Goal: Transaction & Acquisition: Register for event/course

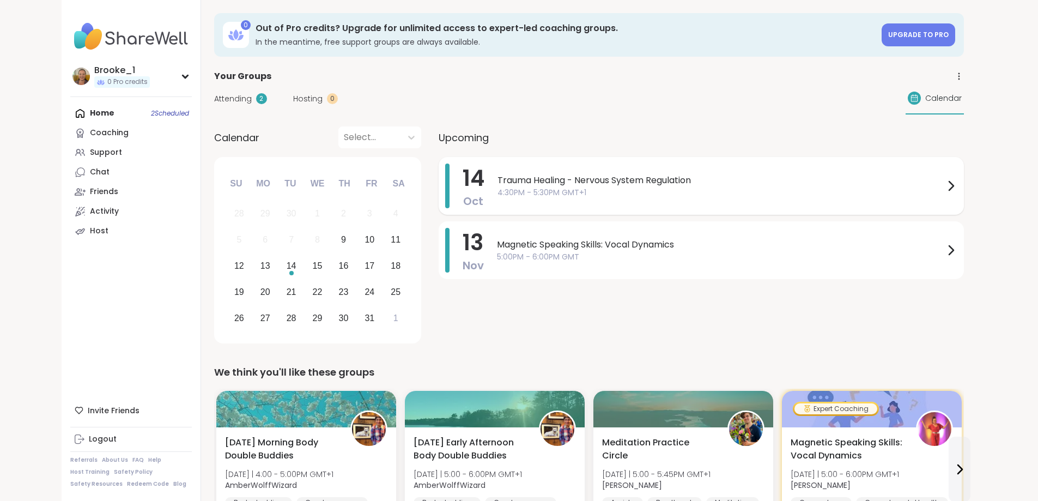
click at [545, 196] on span "4:30PM - 5:30PM GMT+1" at bounding box center [721, 192] width 447 height 11
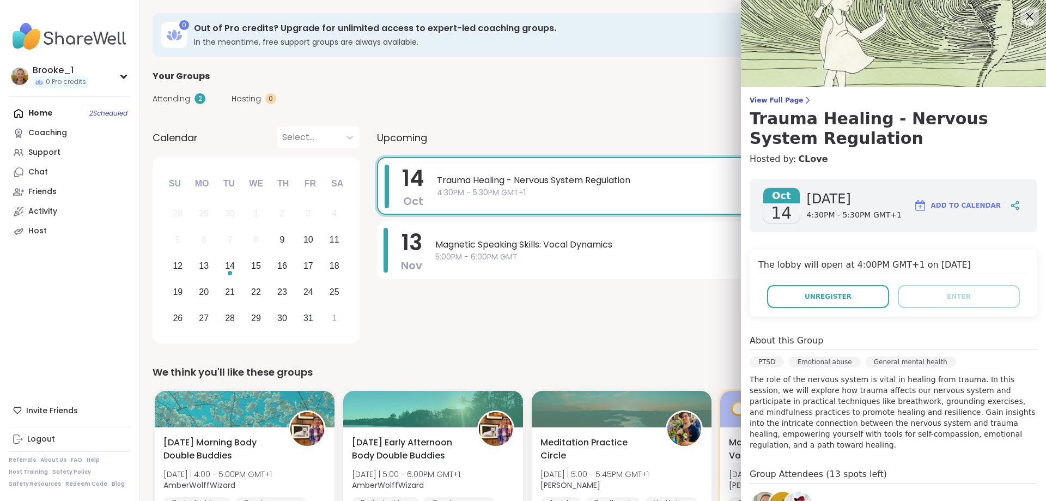
click at [1027, 15] on icon at bounding box center [1030, 16] width 7 height 7
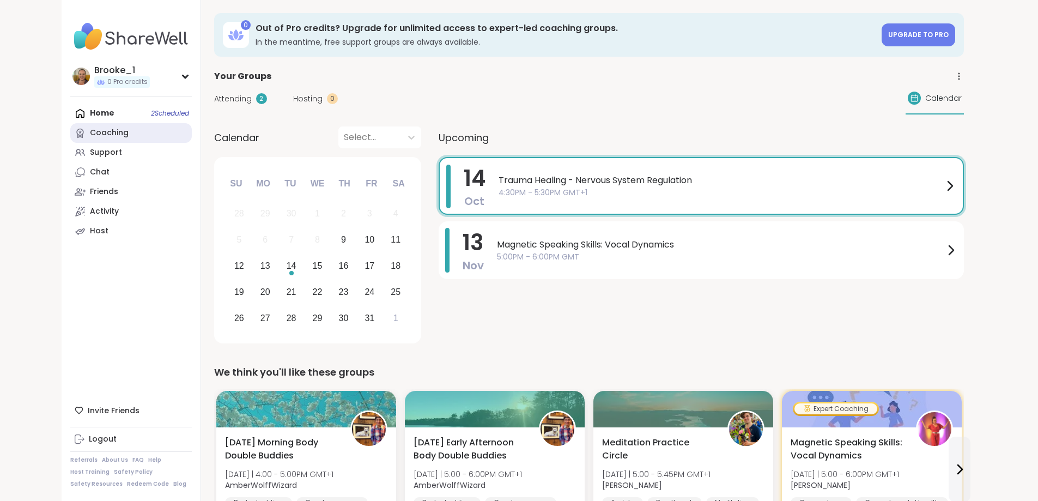
click at [90, 136] on div "Coaching" at bounding box center [109, 133] width 39 height 11
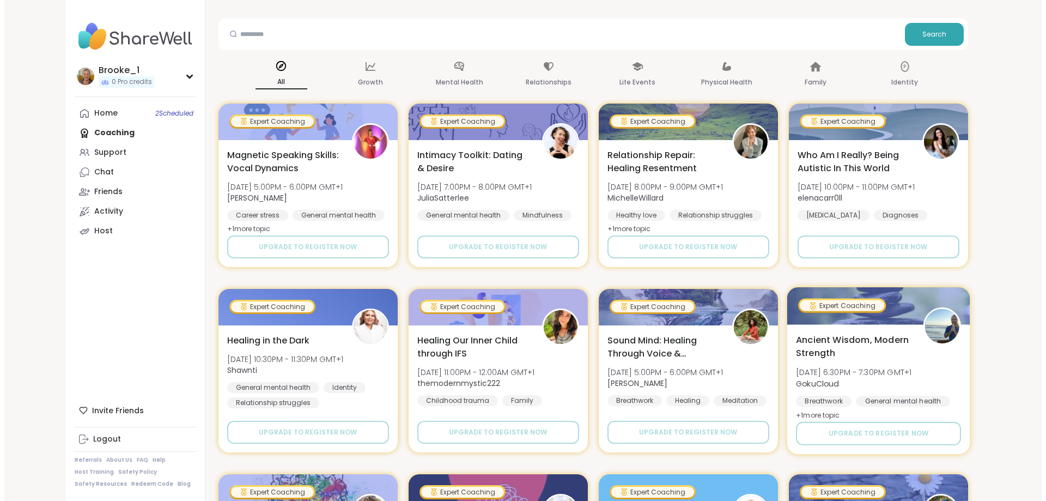
scroll to position [218, 0]
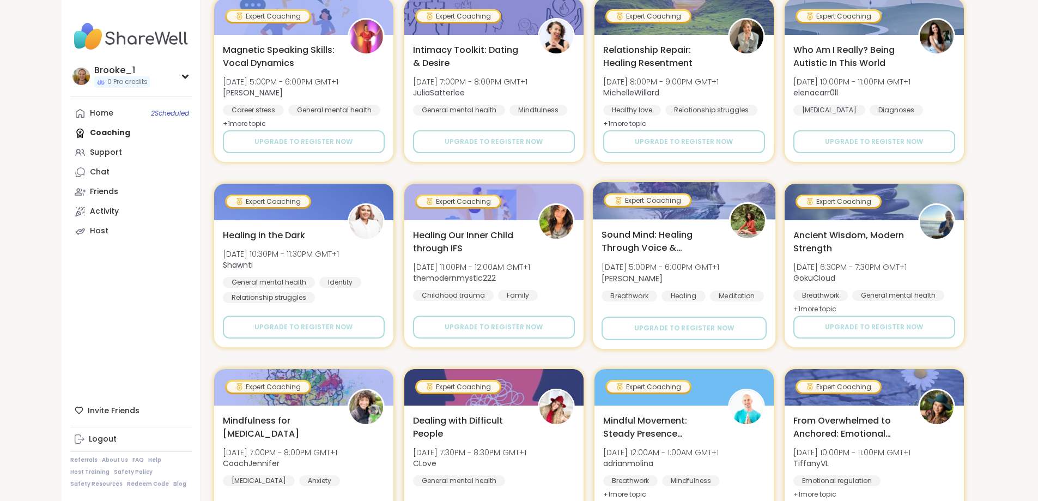
click at [767, 257] on div "Sound Mind: Healing Through Voice & Vibration [DATE] 5:00PM - 6:00PM GMT+1 Joan…" at bounding box center [684, 265] width 165 height 74
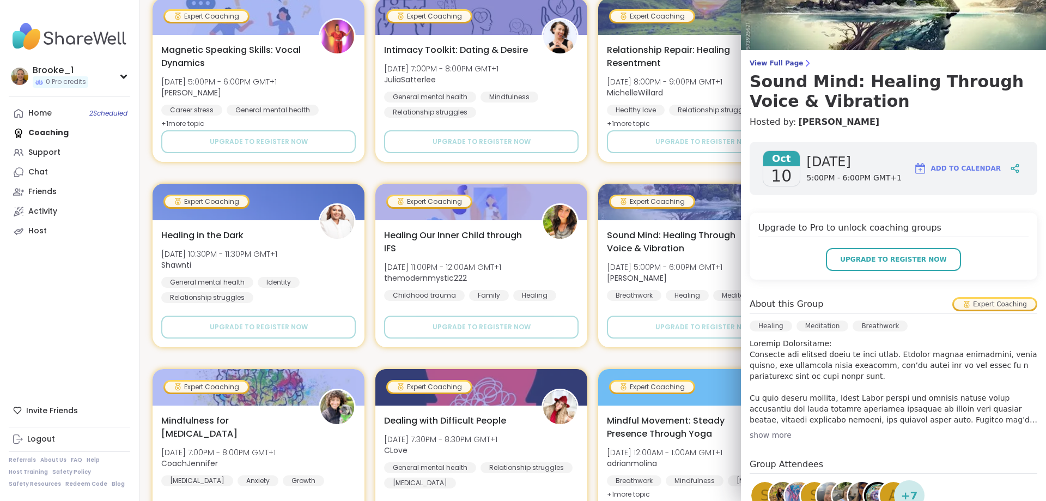
scroll to position [109, 0]
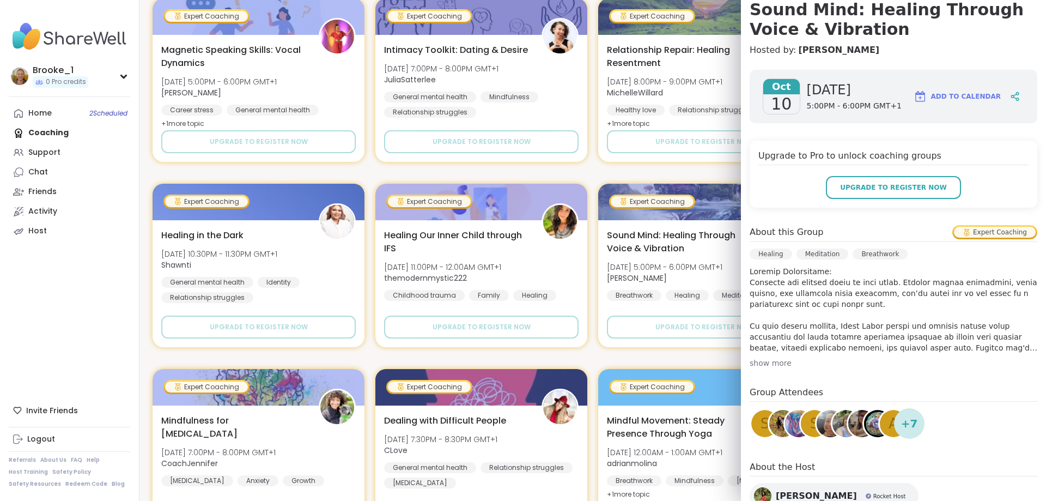
click at [768, 364] on div "show more" at bounding box center [894, 363] width 288 height 11
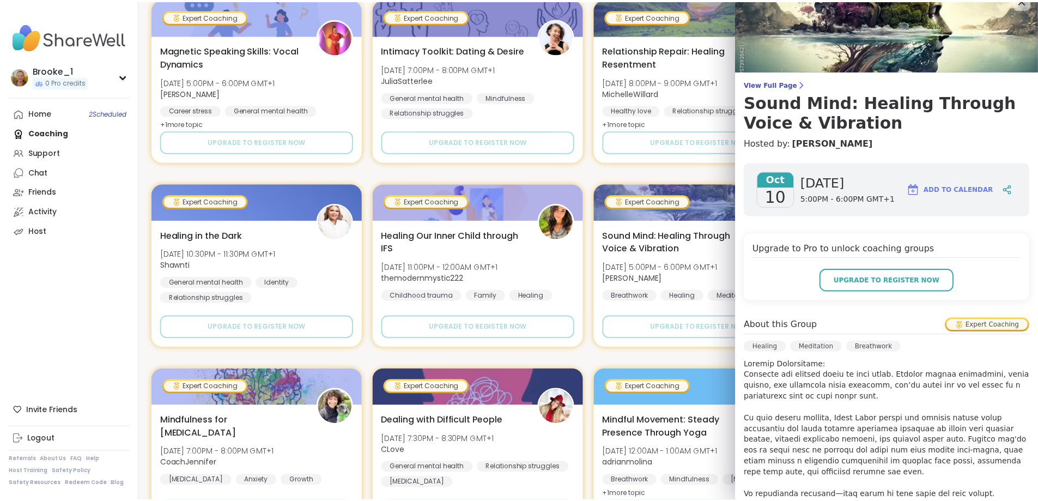
scroll to position [0, 0]
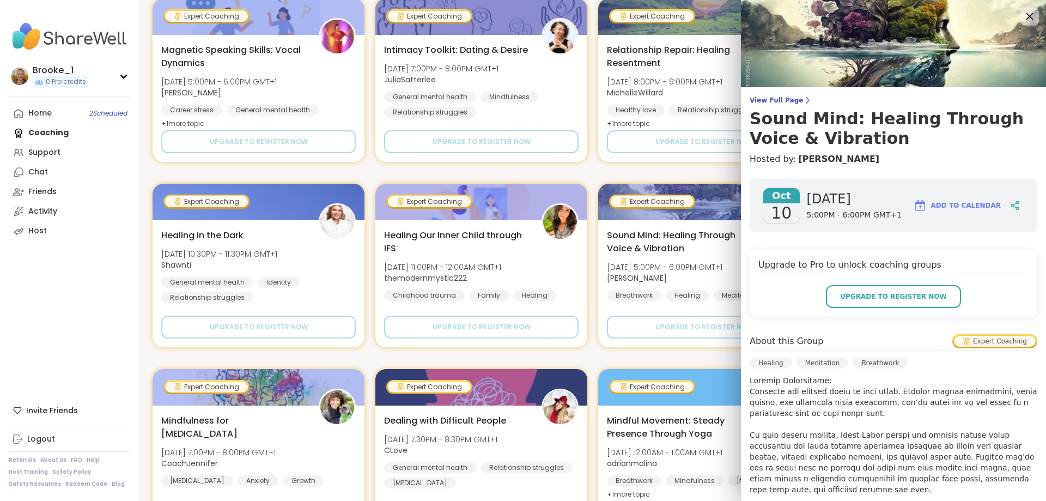
click at [1023, 15] on icon at bounding box center [1030, 16] width 14 height 14
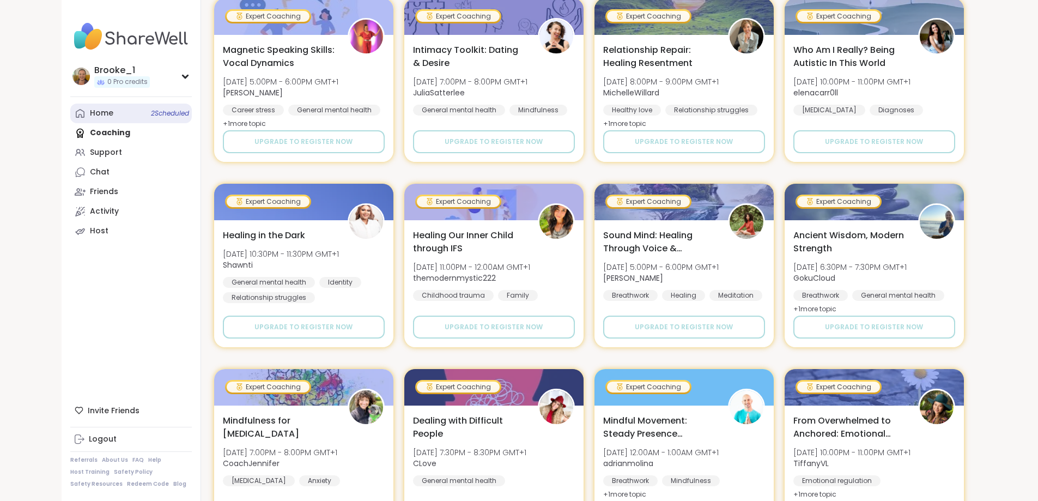
click at [90, 112] on div "Home 2 Scheduled" at bounding box center [101, 113] width 23 height 11
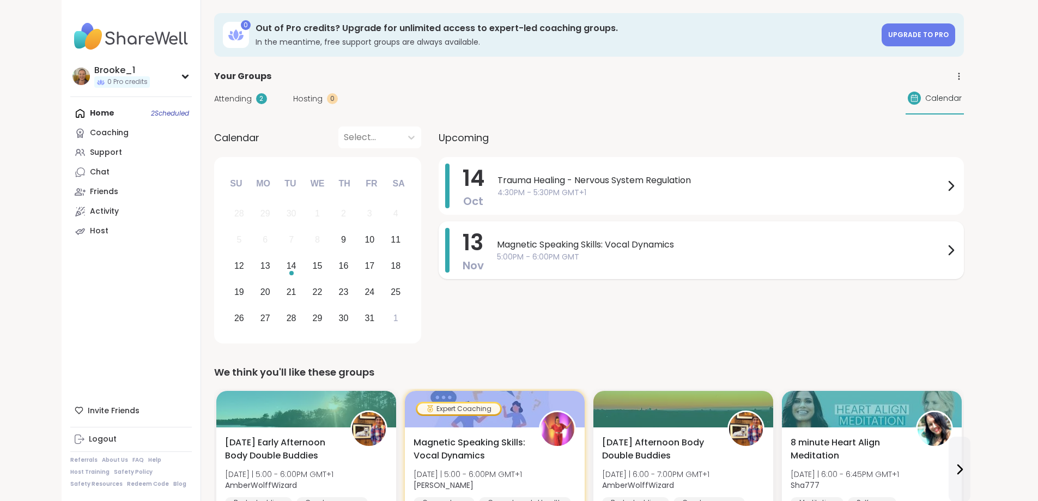
click at [624, 256] on span "5:00PM - 6:00PM GMT" at bounding box center [720, 256] width 447 height 11
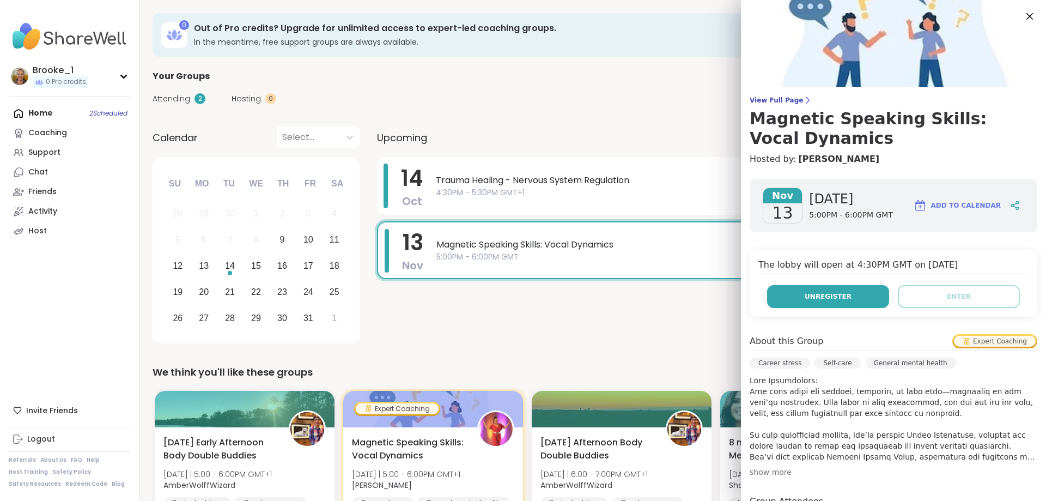
click at [811, 295] on span "Unregister" at bounding box center [828, 297] width 47 height 10
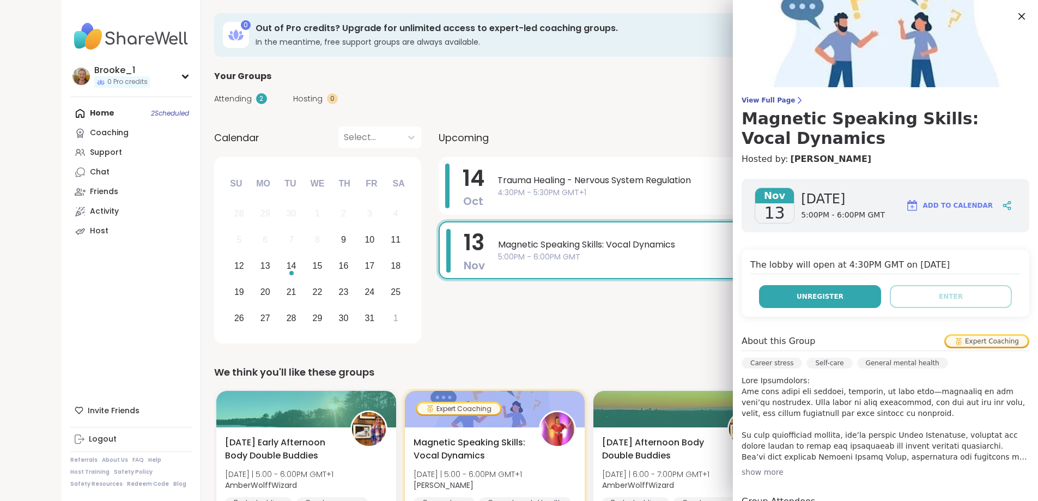
click at [813, 300] on span "Unregister" at bounding box center [820, 297] width 47 height 10
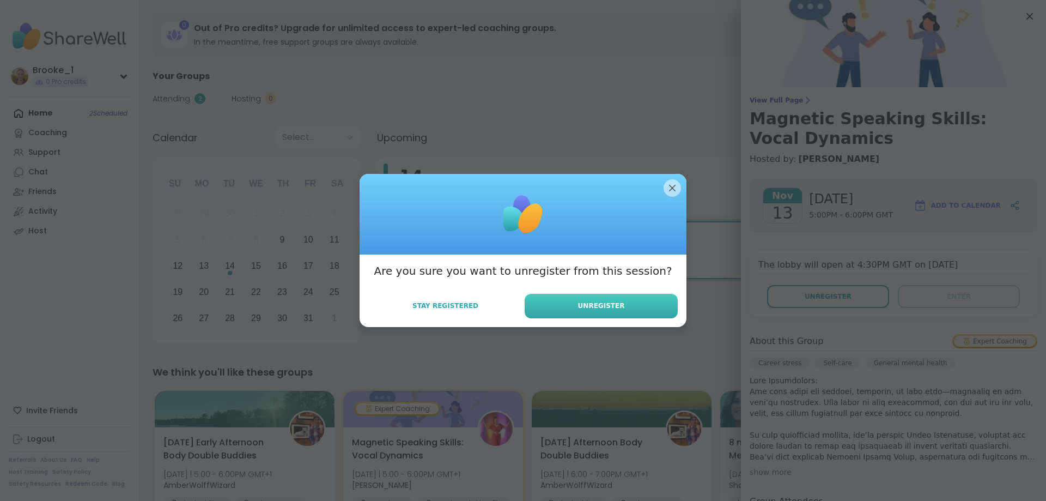
click at [573, 304] on button "Unregister" at bounding box center [601, 306] width 153 height 25
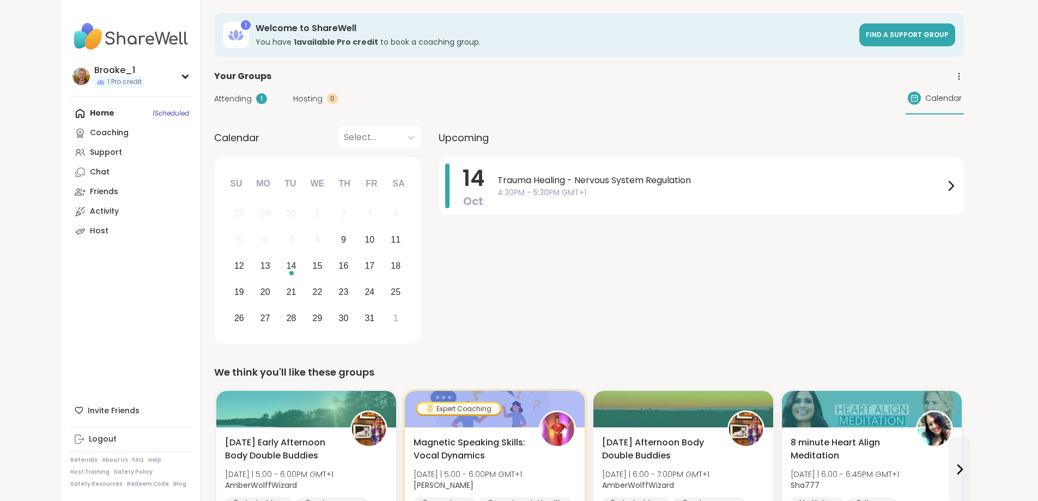
click at [70, 112] on div "Home 1 Scheduled Coaching Support Chat Friends Activity Host" at bounding box center [131, 172] width 122 height 137
click at [90, 135] on div "Coaching" at bounding box center [109, 133] width 39 height 11
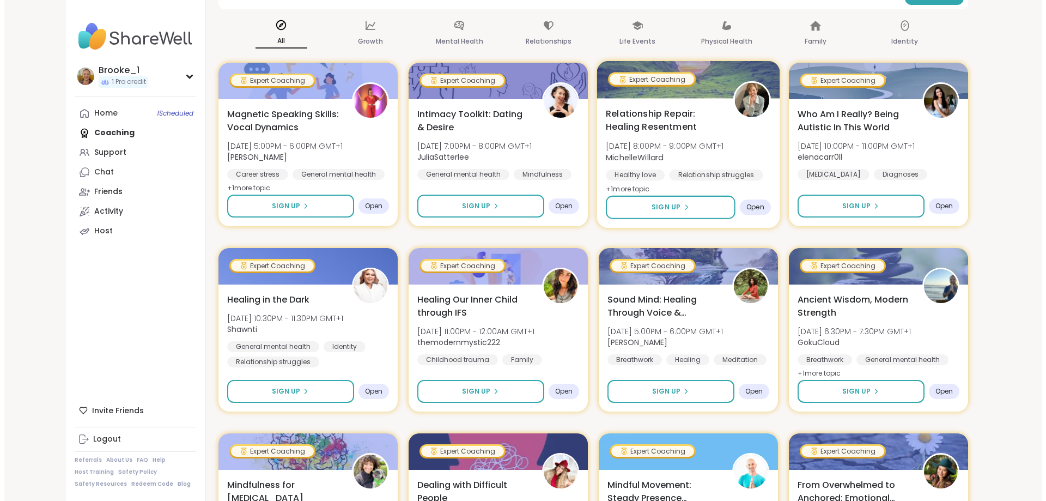
scroll to position [164, 0]
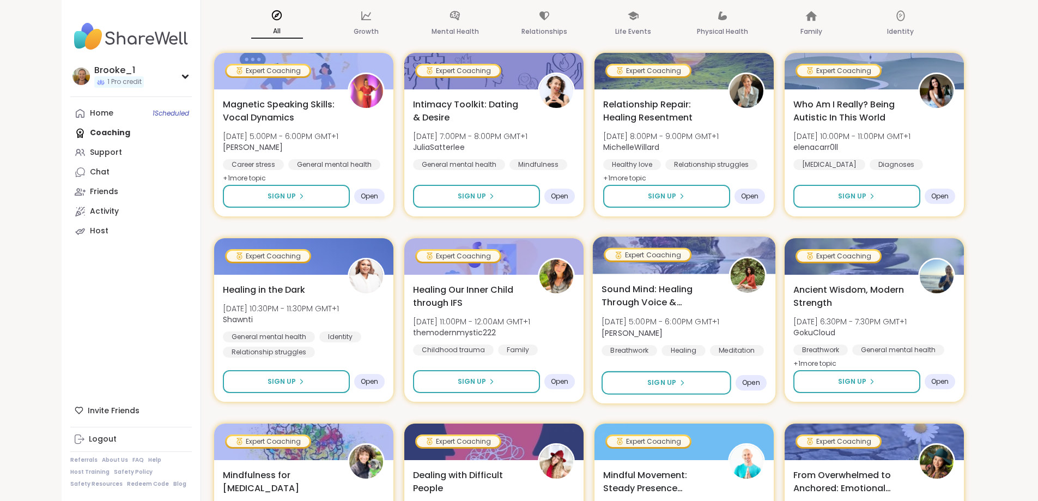
click at [767, 325] on div "Sound Mind: Healing Through Voice & Vibration [DATE] 5:00PM - 6:00PM GMT+1 Joan…" at bounding box center [684, 319] width 165 height 74
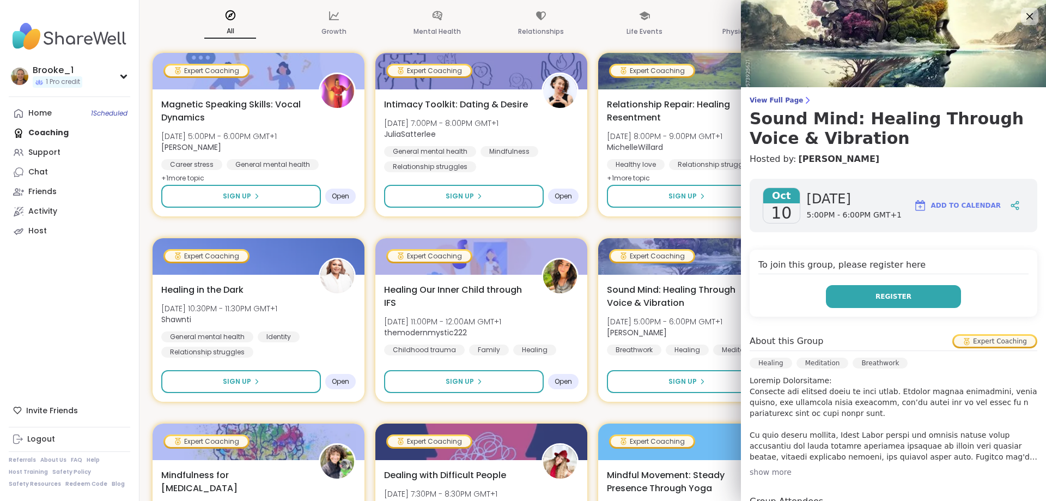
click at [908, 300] on button "Register" at bounding box center [893, 296] width 135 height 23
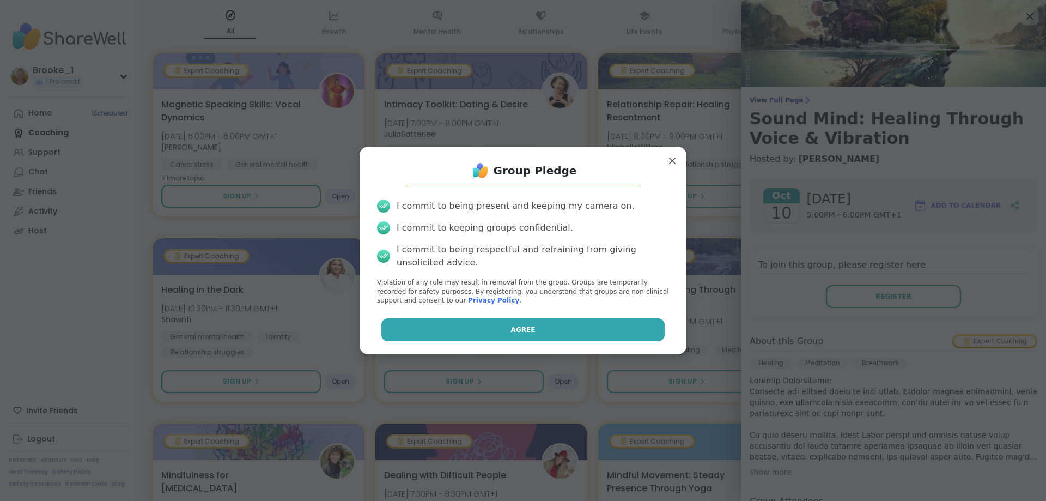
click at [525, 325] on span "Agree" at bounding box center [523, 330] width 25 height 10
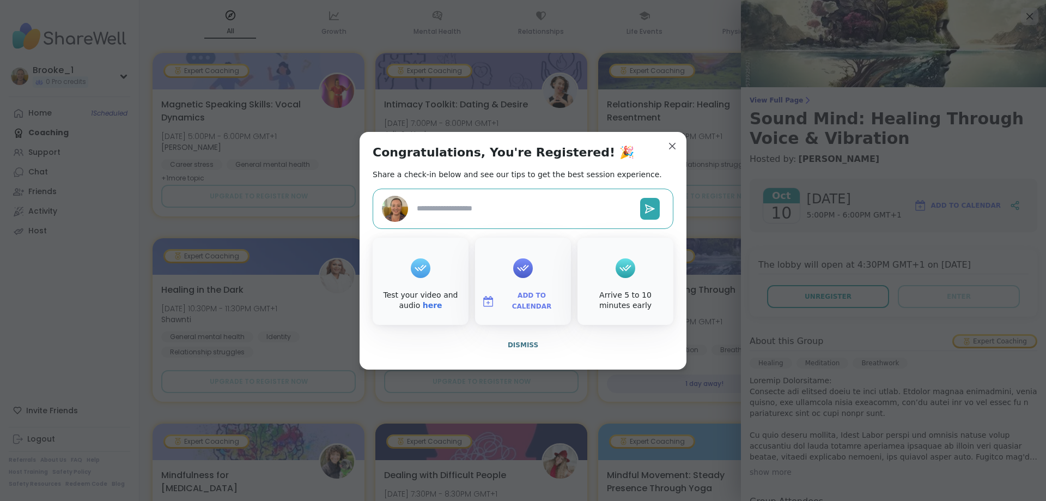
click at [527, 295] on button "Add to Calendar" at bounding box center [523, 301] width 92 height 23
type textarea "*"
click at [504, 202] on button "Google Calendar" at bounding box center [523, 202] width 83 height 24
